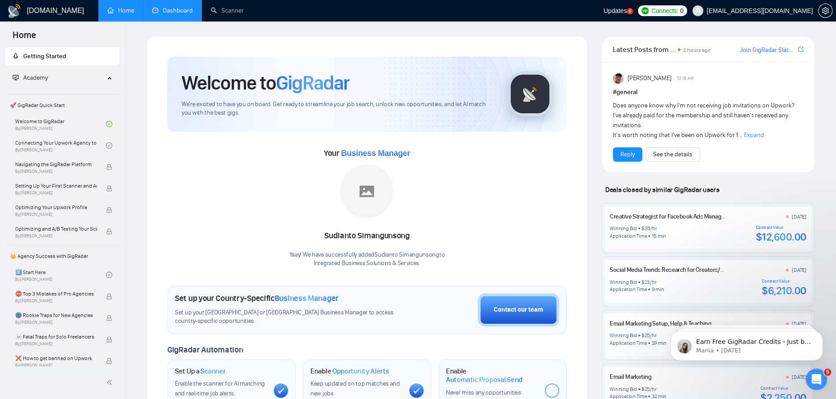
click at [173, 10] on link "Dashboard" at bounding box center [172, 11] width 41 height 8
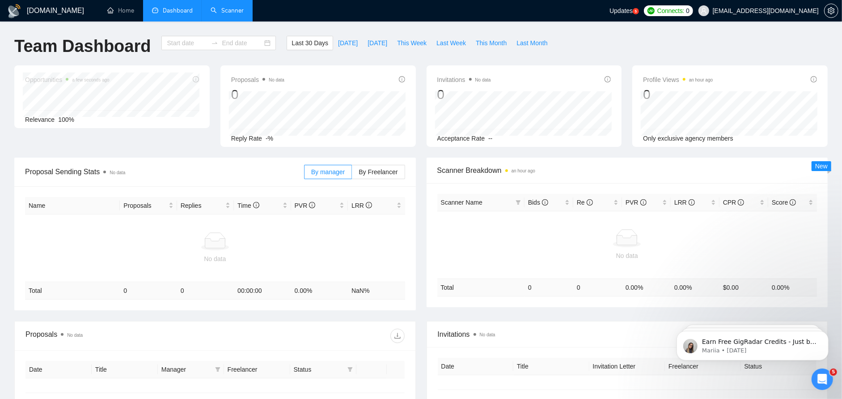
type input "[DATE]"
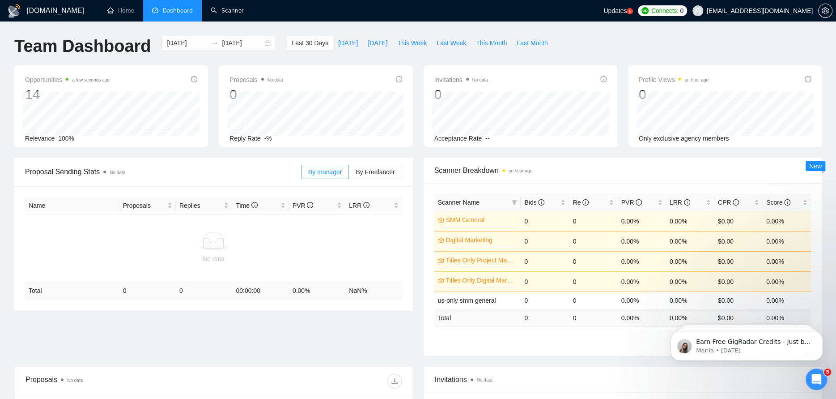
drag, startPoint x: 228, startPoint y: 16, endPoint x: 234, endPoint y: 23, distance: 9.9
click at [228, 14] on link "Scanner" at bounding box center [227, 11] width 33 height 8
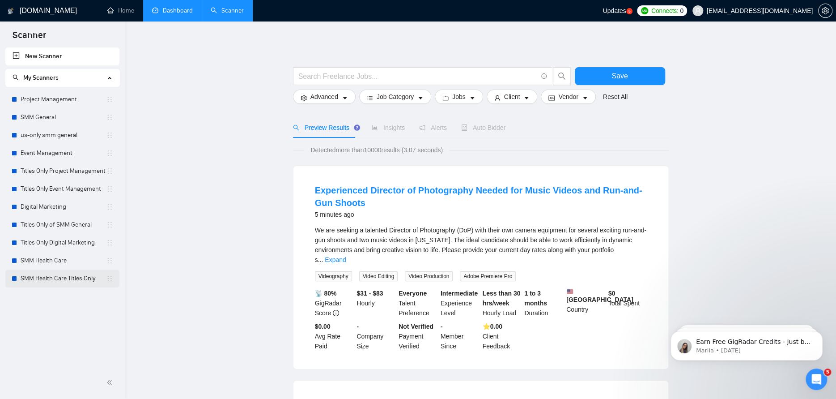
click at [48, 273] on link "SMM Health Care Titles Only" at bounding box center [63, 278] width 85 height 18
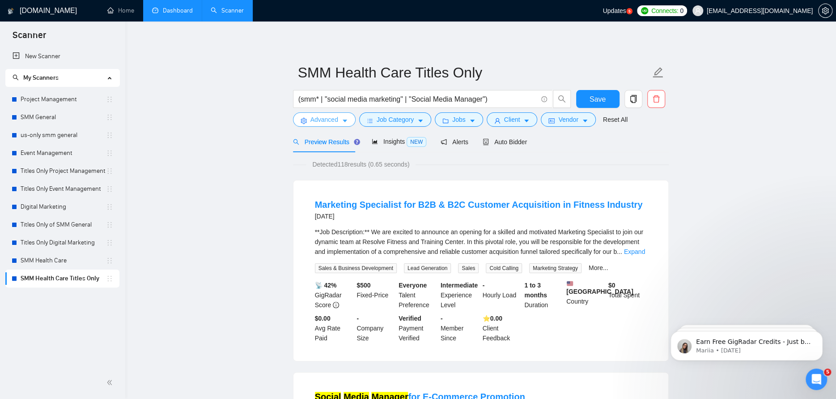
click at [343, 124] on icon "caret-down" at bounding box center [345, 121] width 6 height 6
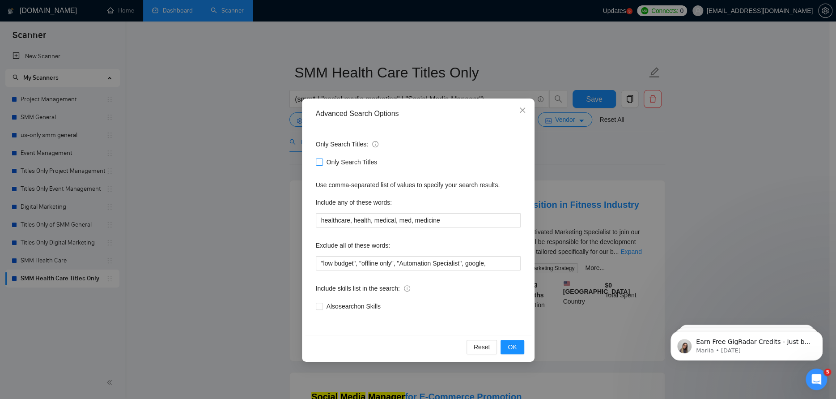
drag, startPoint x: 316, startPoint y: 161, endPoint x: 470, endPoint y: 275, distance: 191.2
click at [316, 161] on input "Only Search Titles" at bounding box center [319, 161] width 6 height 6
checkbox input "true"
click at [514, 349] on span "OK" at bounding box center [512, 347] width 9 height 10
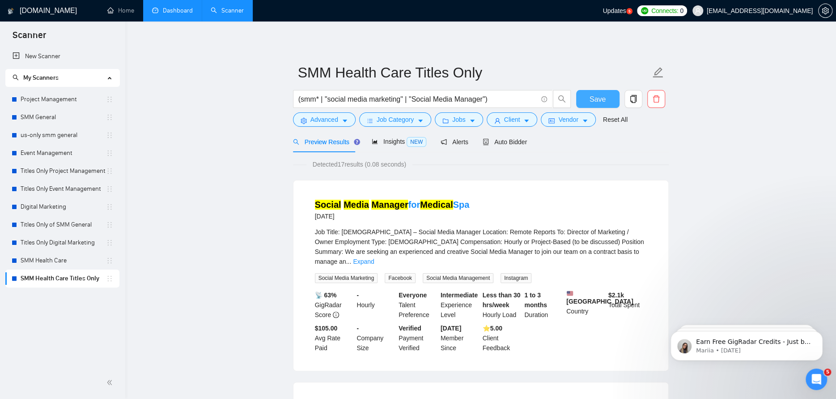
click at [590, 106] on button "Save" at bounding box center [597, 99] width 43 height 18
click at [55, 101] on link "Project Management" at bounding box center [63, 99] width 85 height 18
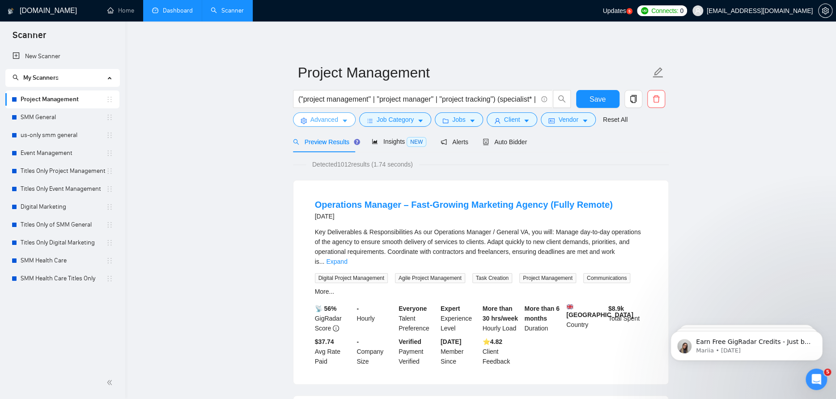
click at [343, 121] on icon "caret-down" at bounding box center [345, 121] width 6 height 6
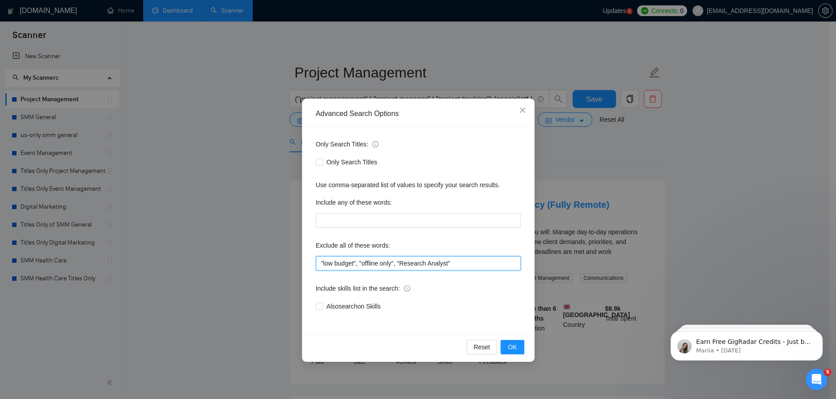
click at [473, 264] on input ""low budget", "offline only", "Research Analyst"" at bounding box center [418, 263] width 205 height 14
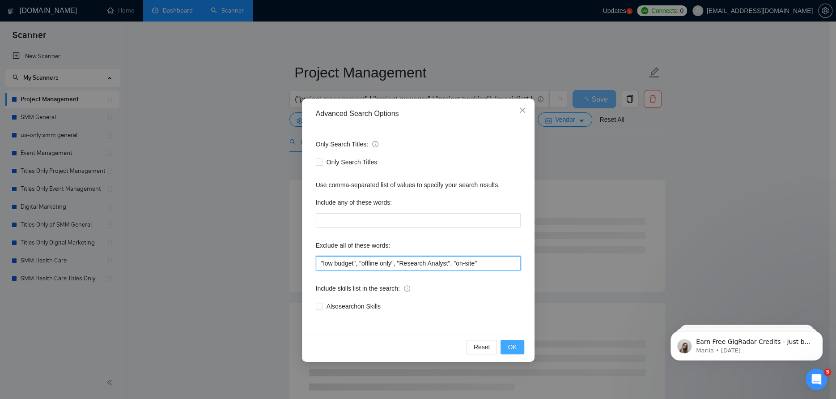
type input ""low budget", "offline only", "Research Analyst", "on-site""
click at [515, 346] on span "OK" at bounding box center [512, 347] width 9 height 10
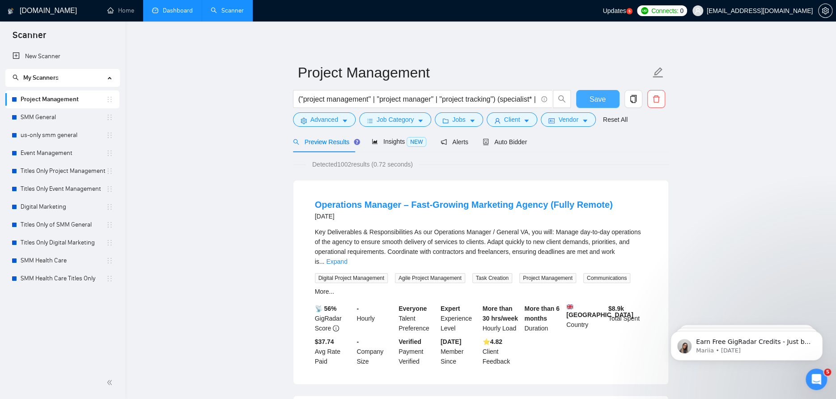
drag, startPoint x: 587, startPoint y: 98, endPoint x: 433, endPoint y: 131, distance: 157.9
click at [587, 98] on button "Save" at bounding box center [597, 99] width 43 height 18
click at [67, 168] on link "Titles Only Project Management" at bounding box center [63, 171] width 85 height 18
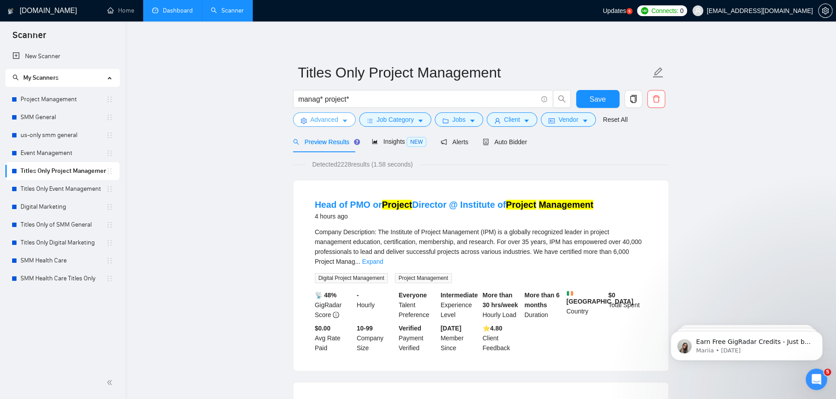
click at [349, 119] on button "Advanced" at bounding box center [324, 119] width 63 height 14
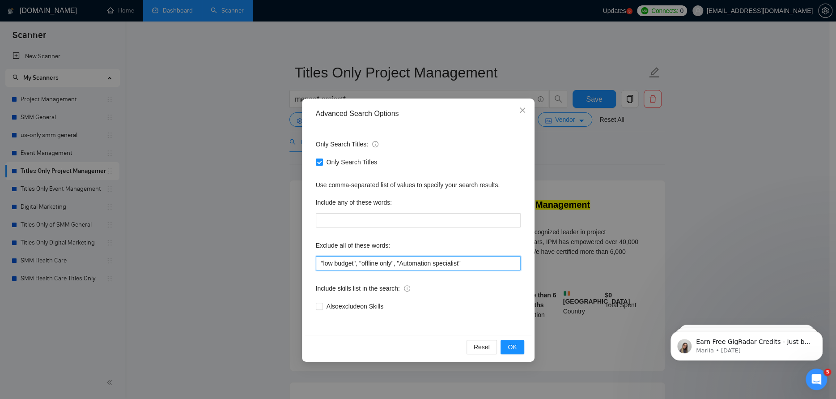
click at [478, 264] on input ""low budget", "offline only", "Automation specialist"" at bounding box center [418, 263] width 205 height 14
type input ""low budget", "offline only", "Automation specialist", "on-site""
click at [514, 342] on span "OK" at bounding box center [512, 347] width 9 height 10
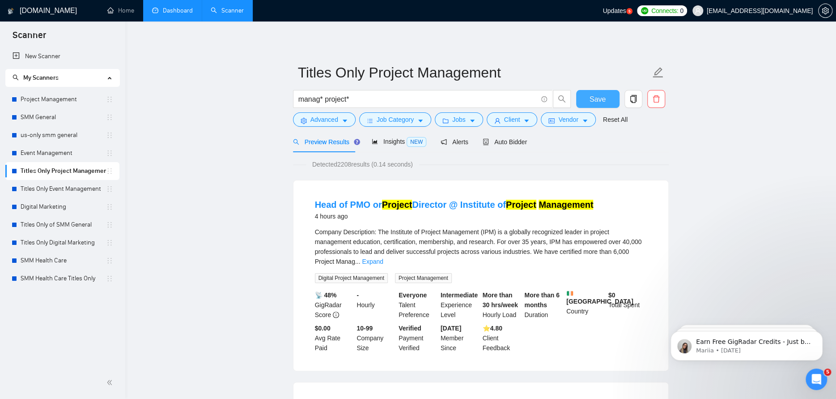
click at [603, 100] on span "Save" at bounding box center [598, 98] width 16 height 11
click at [42, 13] on h1 "[DOMAIN_NAME]" at bounding box center [48, 10] width 57 height 21
